Goal: Task Accomplishment & Management: Manage account settings

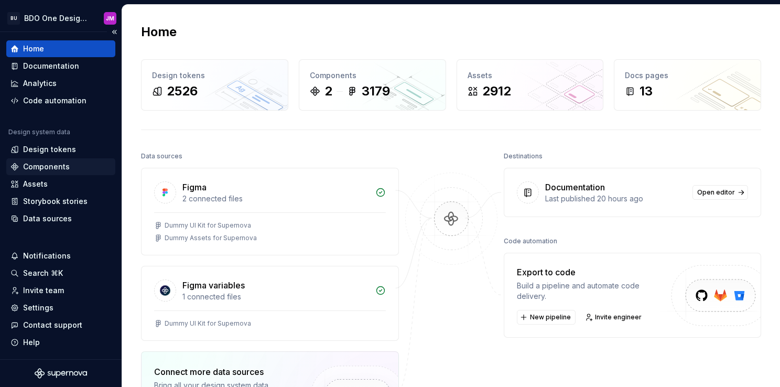
click at [49, 170] on div "Components" at bounding box center [46, 167] width 47 height 10
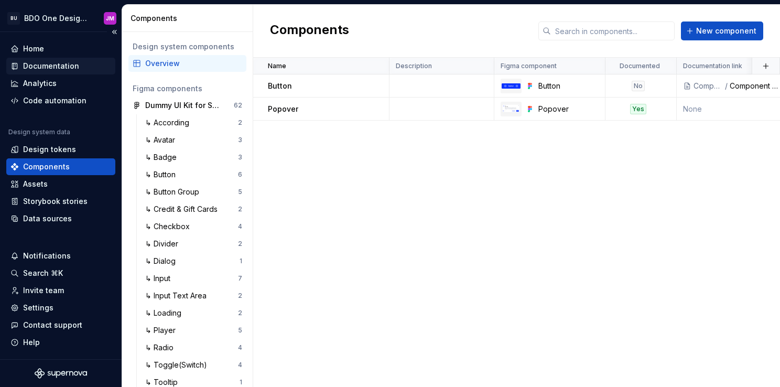
click at [63, 66] on div "Documentation" at bounding box center [51, 66] width 56 height 10
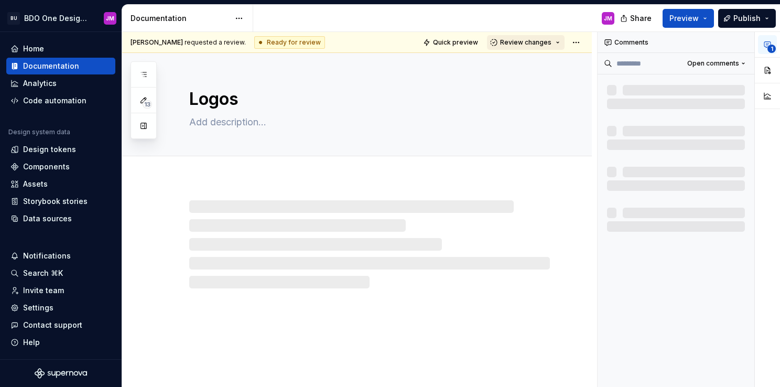
click at [556, 42] on button "Review changes" at bounding box center [526, 42] width 78 height 15
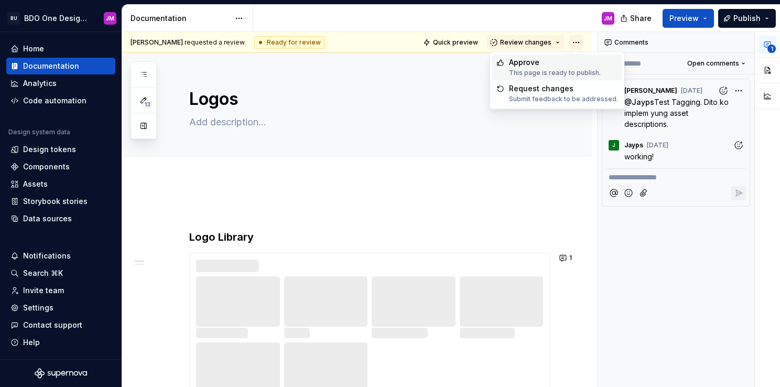
click at [577, 41] on html "BU BDO One Design System JM Home Documentation Analytics Code automation Design…" at bounding box center [390, 193] width 780 height 387
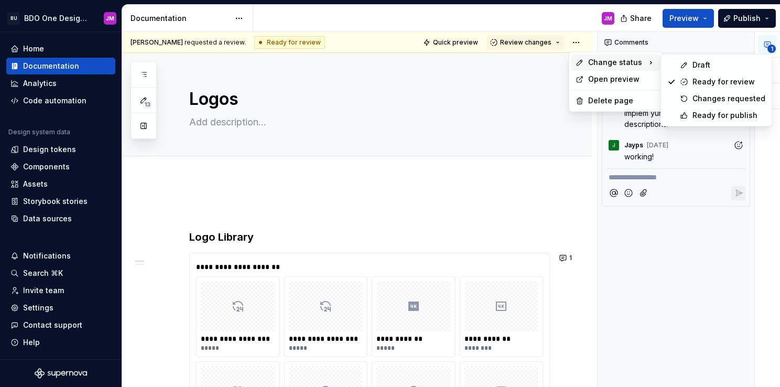
click at [556, 17] on html "BU BDO One Design System JM Home Documentation Analytics Code automation Design…" at bounding box center [390, 193] width 780 height 387
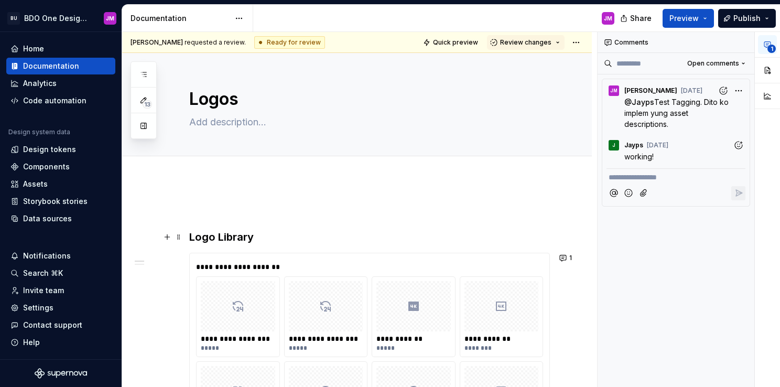
click at [281, 216] on p at bounding box center [369, 211] width 361 height 13
click at [241, 19] on html "BU BDO One Design System JM Home Documentation Analytics Code automation Design…" at bounding box center [390, 193] width 780 height 387
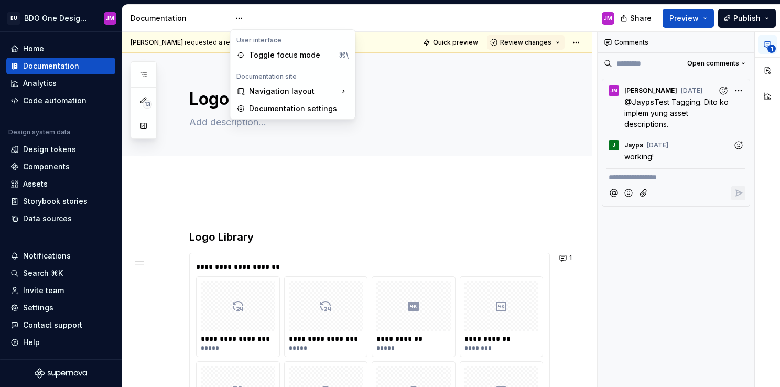
click at [369, 194] on html "BU BDO One Design System JM Home Documentation Analytics Code automation Design…" at bounding box center [390, 193] width 780 height 387
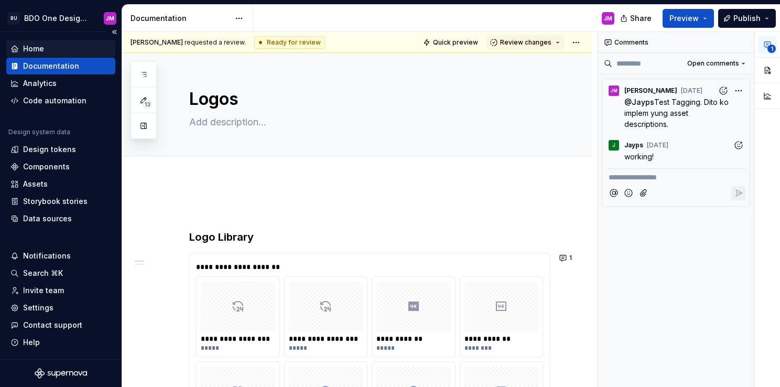
click at [38, 48] on div "Home" at bounding box center [33, 49] width 21 height 10
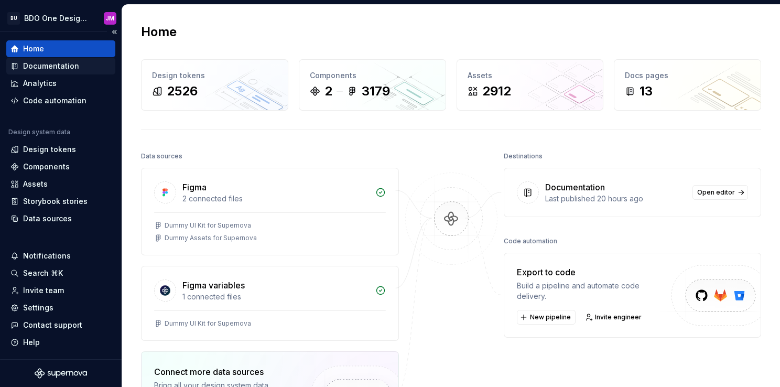
click at [55, 64] on div "Documentation" at bounding box center [51, 66] width 56 height 10
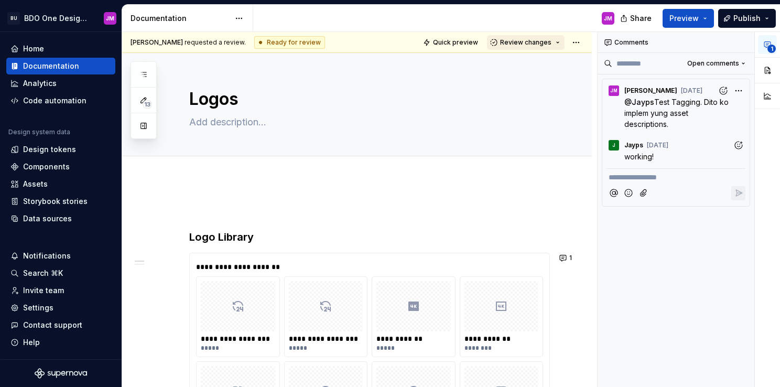
click at [550, 44] on span "Review changes" at bounding box center [525, 42] width 51 height 8
click at [657, 239] on div "**********" at bounding box center [676, 210] width 157 height 356
click at [565, 259] on button "1" at bounding box center [566, 258] width 20 height 15
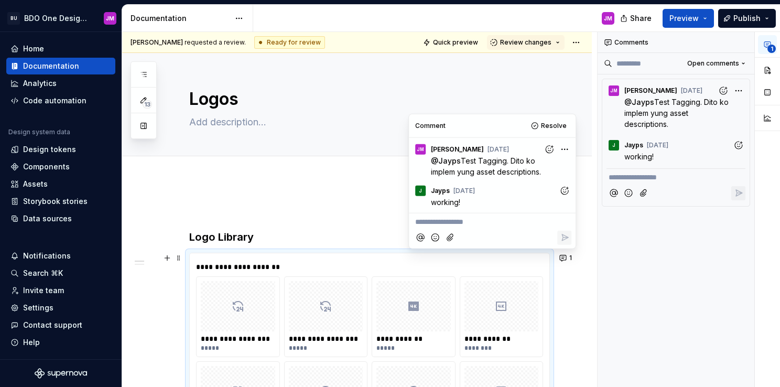
click at [626, 252] on div "**********" at bounding box center [676, 210] width 157 height 356
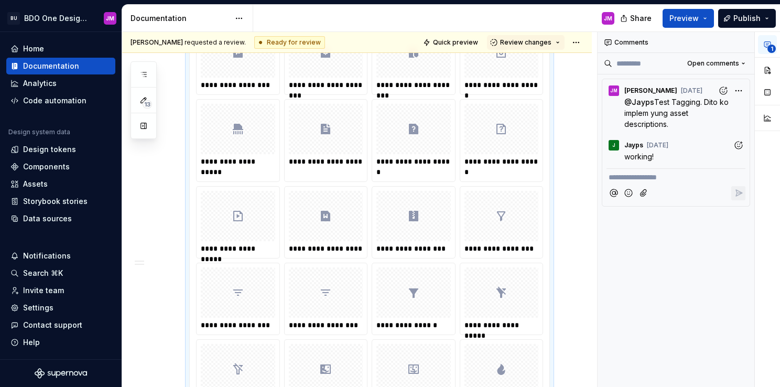
scroll to position [8077, 0]
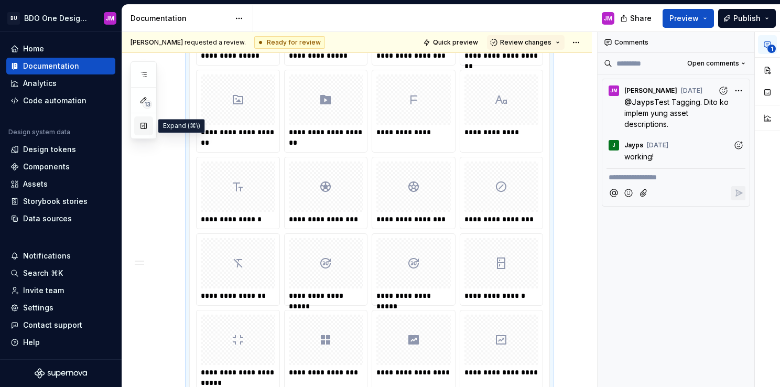
click at [147, 129] on button "button" at bounding box center [143, 125] width 19 height 19
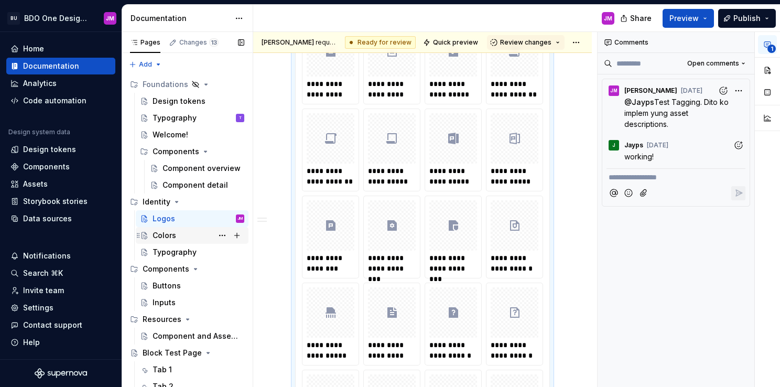
click at [178, 238] on div "Colors" at bounding box center [199, 235] width 92 height 15
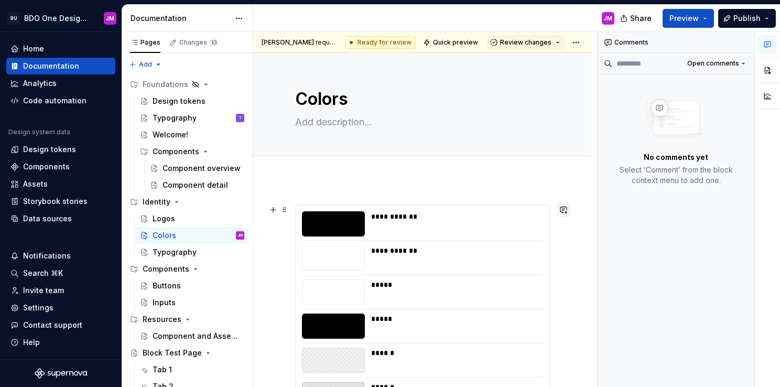
click at [563, 211] on button "button" at bounding box center [563, 209] width 15 height 15
click at [563, 241] on icon "Send" at bounding box center [559, 245] width 10 height 10
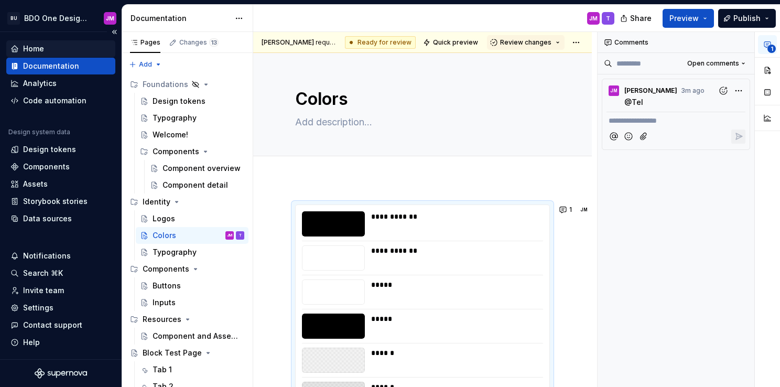
click at [36, 53] on div "Home" at bounding box center [33, 49] width 21 height 10
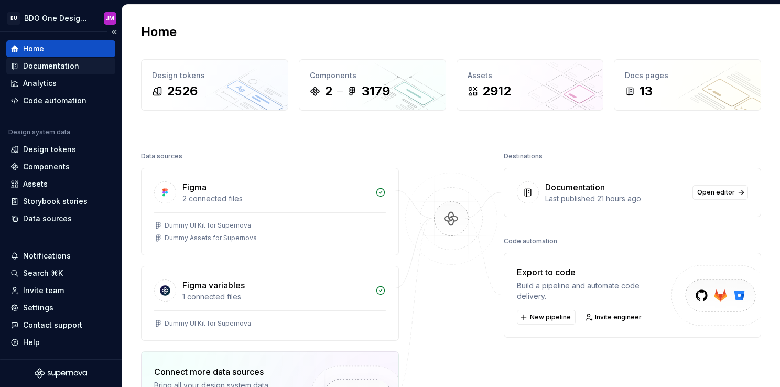
click at [66, 65] on div "Documentation" at bounding box center [51, 66] width 56 height 10
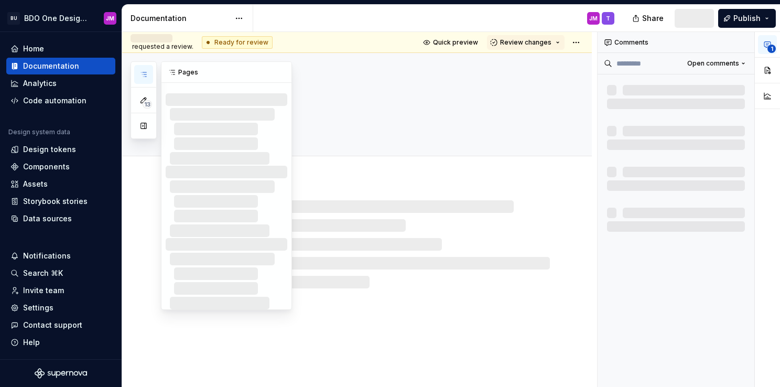
click at [147, 74] on icon "button" at bounding box center [144, 74] width 8 height 8
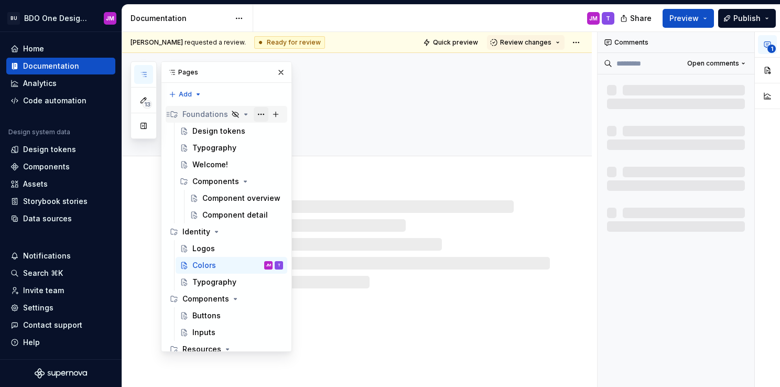
click at [254, 113] on button "Page tree" at bounding box center [261, 114] width 15 height 15
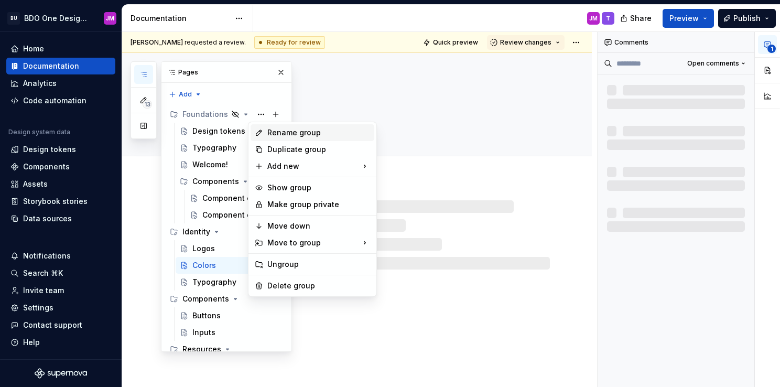
type textarea "*"
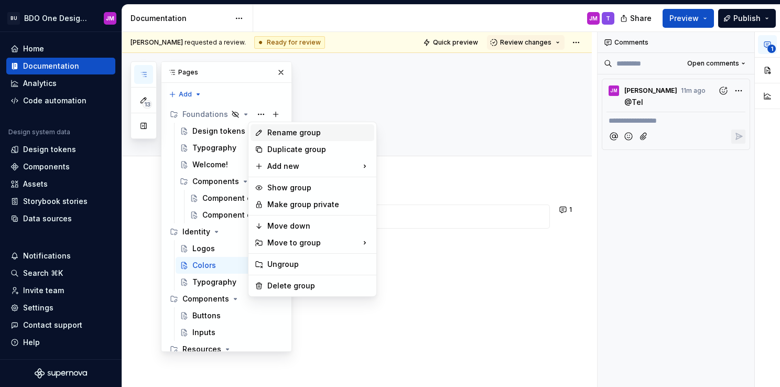
click at [281, 133] on div "Rename group" at bounding box center [318, 132] width 103 height 10
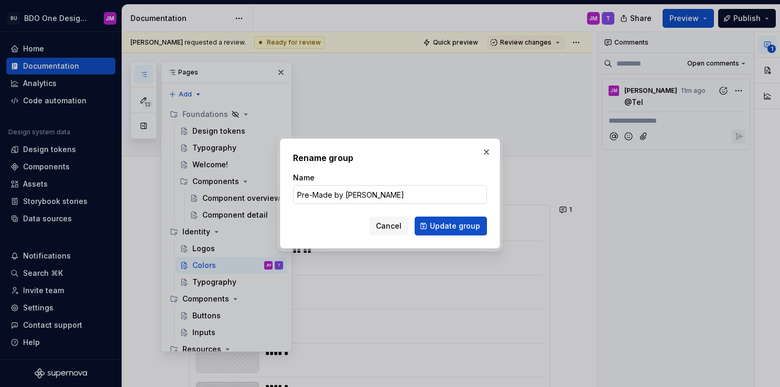
type input "Pre-Made by Supernova"
click at [464, 231] on button "Update group" at bounding box center [451, 226] width 72 height 19
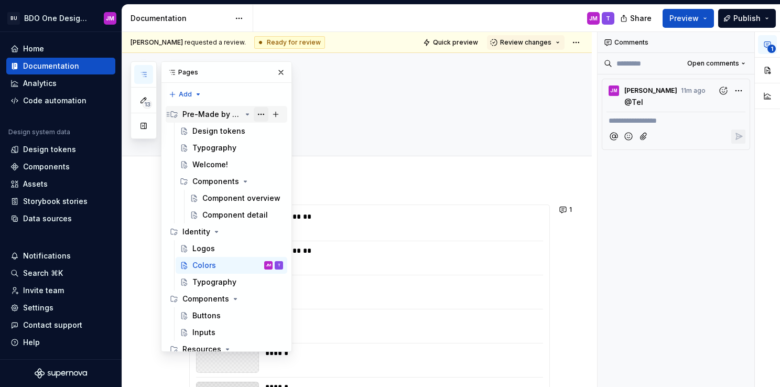
click at [256, 114] on button "Page tree" at bounding box center [261, 114] width 15 height 15
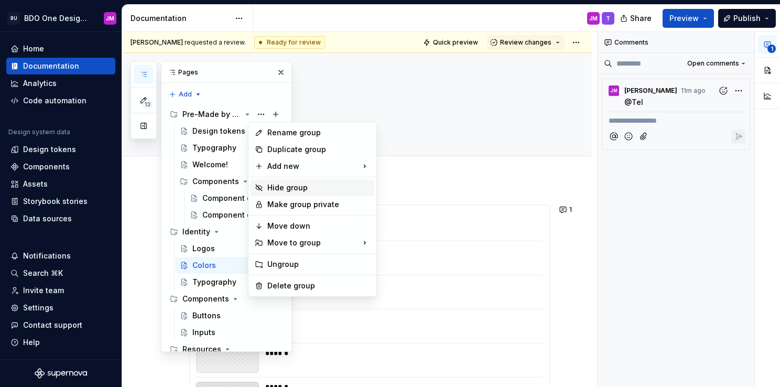
click at [278, 188] on div "Hide group" at bounding box center [318, 188] width 103 height 10
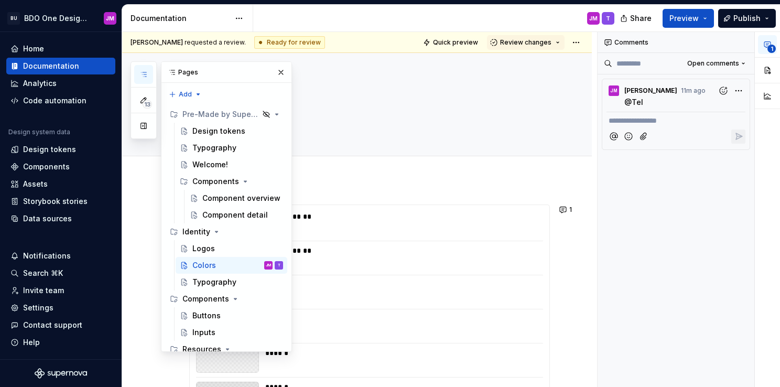
type textarea "*"
click at [46, 47] on div "Home" at bounding box center [60, 49] width 101 height 10
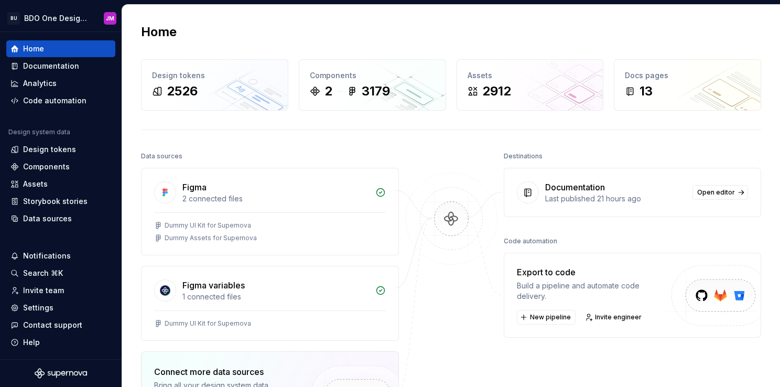
click at [457, 22] on div "Home Design tokens 2526 Components 2 3179 Assets 2912 Docs pages 13 Data source…" at bounding box center [451, 278] width 658 height 547
